Goal: Task Accomplishment & Management: Manage account settings

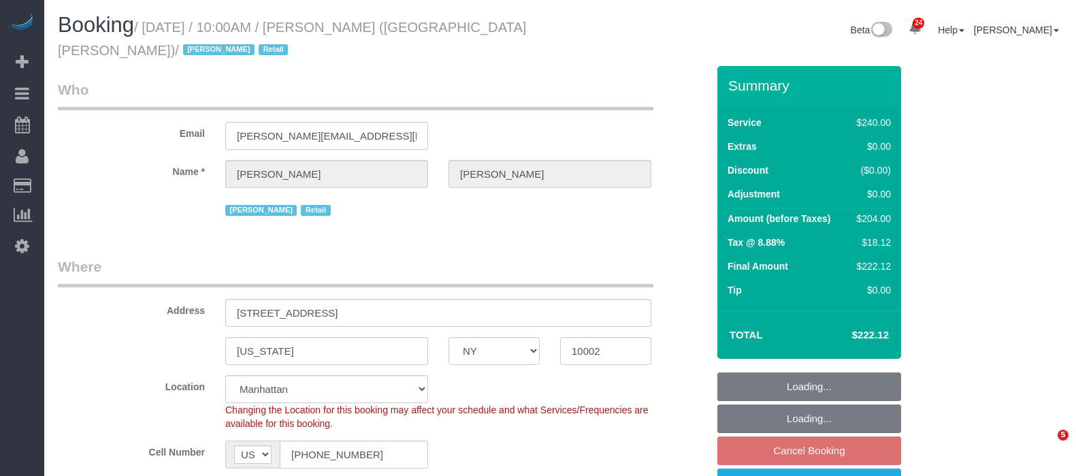
select select "NY"
select select "2"
select select "90"
select select "spot3"
select select "number:89"
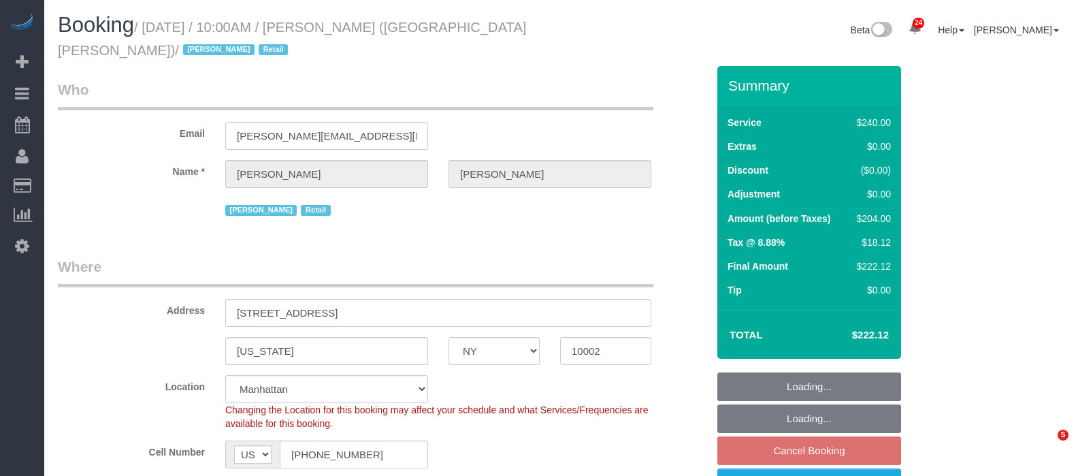
select select "number:90"
select select "number:15"
select select "number:7"
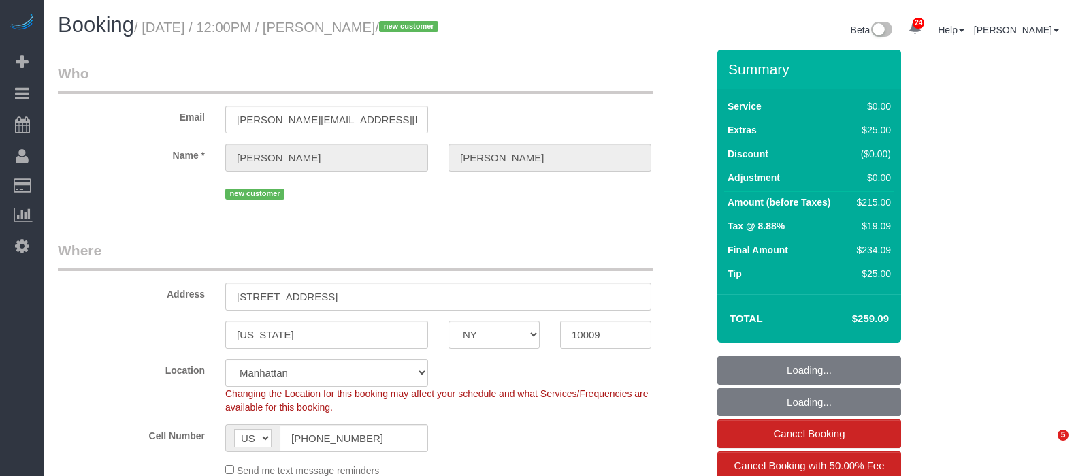
select select "NY"
select select "2"
select select "number:89"
select select "number:90"
select select "number:15"
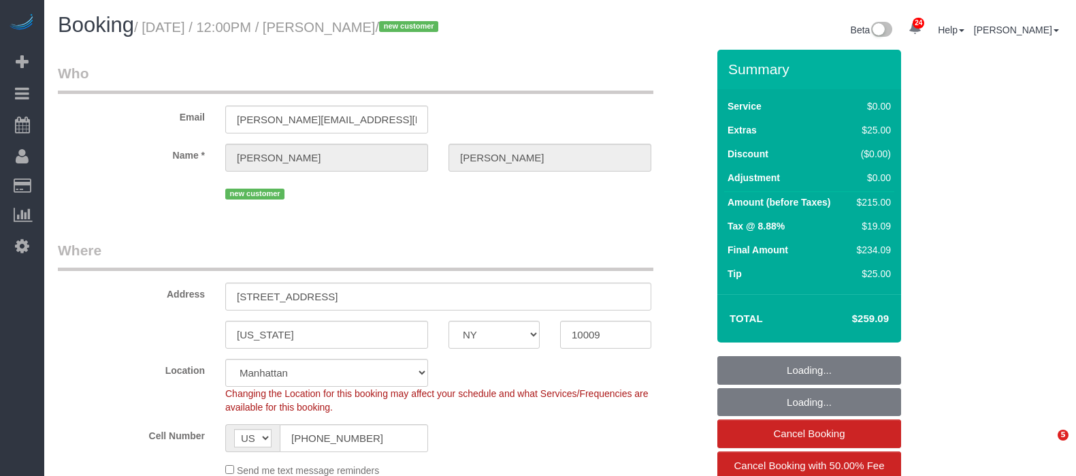
select select "number:5"
select select "spot1"
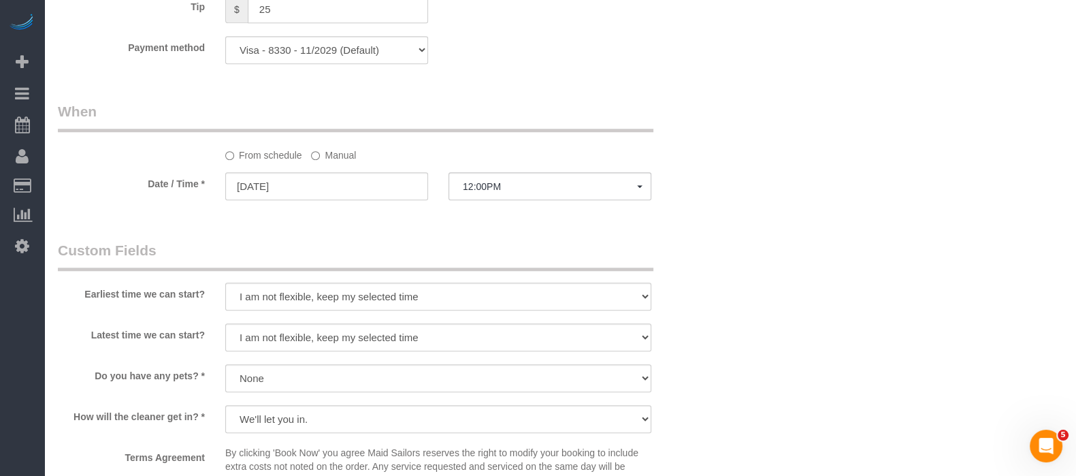
scroll to position [1446, 0]
